Goal: Find specific page/section: Find specific page/section

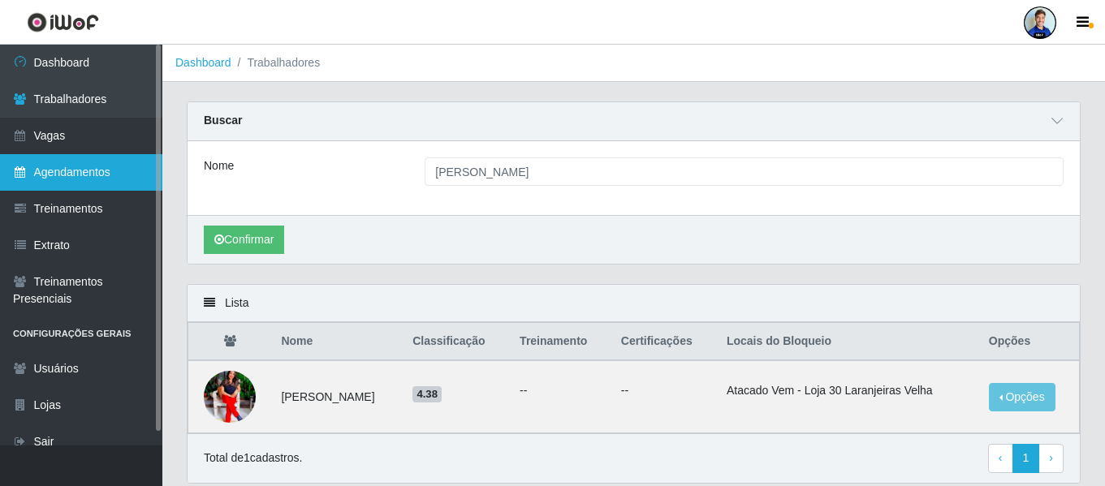
click at [88, 180] on link "Agendamentos" at bounding box center [81, 172] width 162 height 37
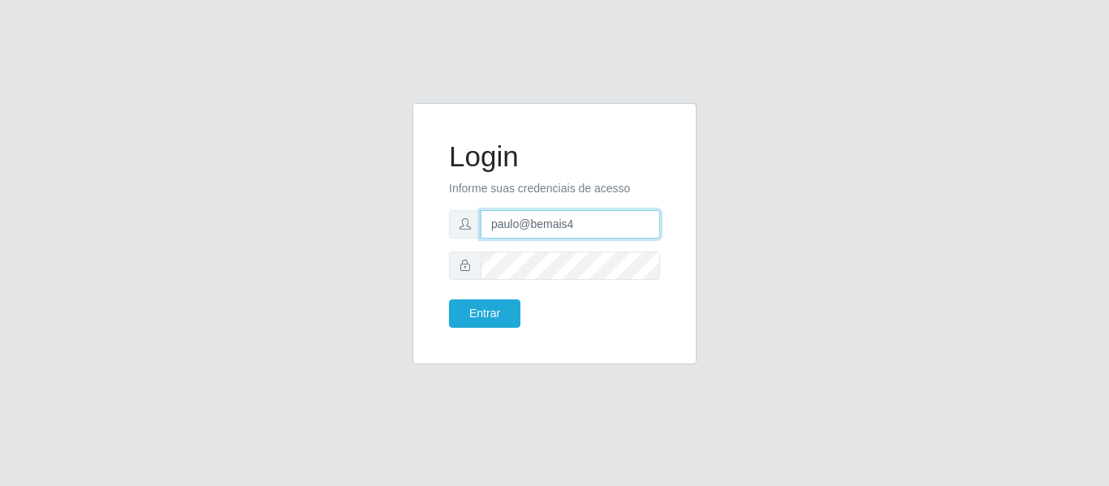
drag, startPoint x: 557, startPoint y: 228, endPoint x: 452, endPoint y: 202, distance: 107.9
click at [452, 212] on div "paulo@bemais4" at bounding box center [554, 224] width 211 height 28
type input "juliomarques@carone"
click at [449, 299] on button "Entrar" at bounding box center [484, 313] width 71 height 28
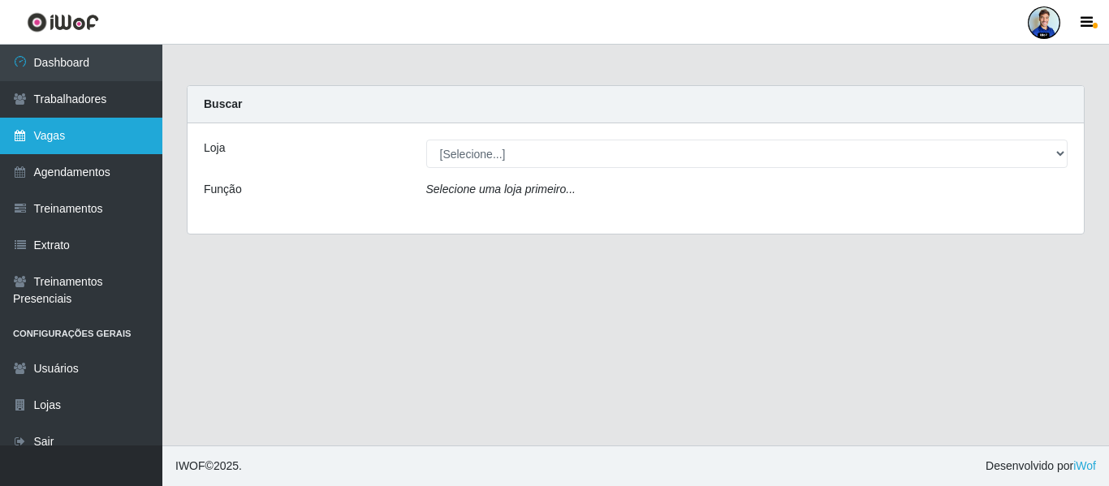
click at [91, 139] on link "Vagas" at bounding box center [81, 136] width 162 height 37
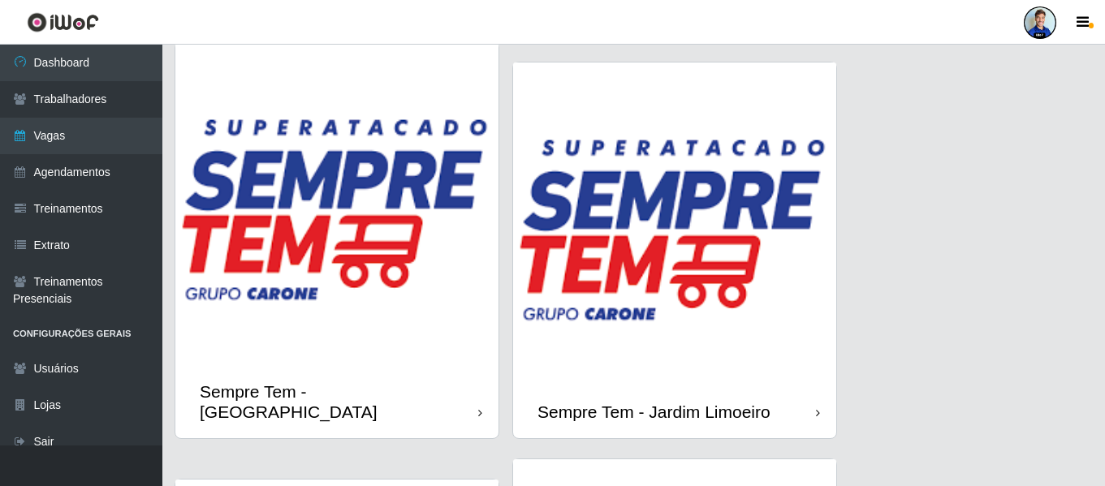
scroll to position [2110, 0]
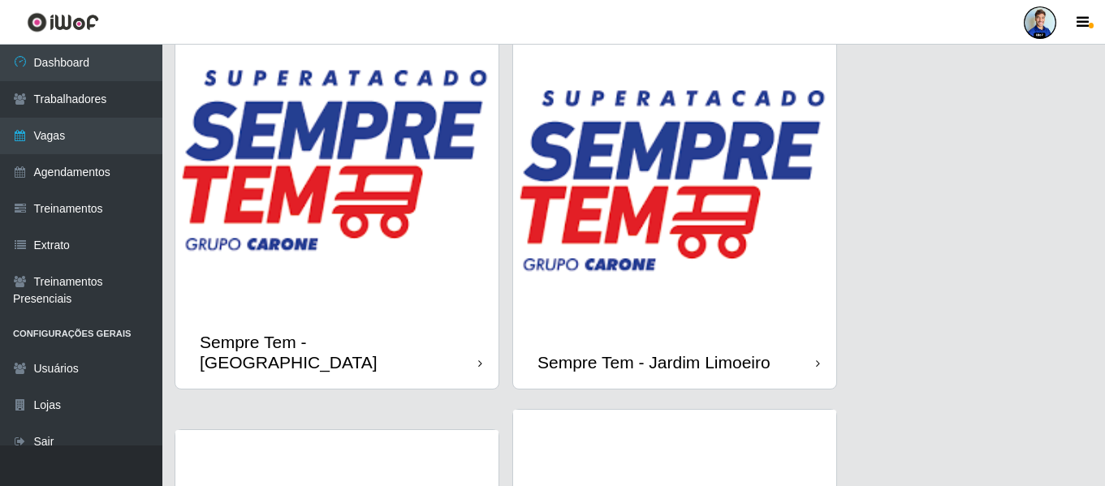
click at [716, 179] on img at bounding box center [674, 174] width 323 height 323
